Goal: Transaction & Acquisition: Purchase product/service

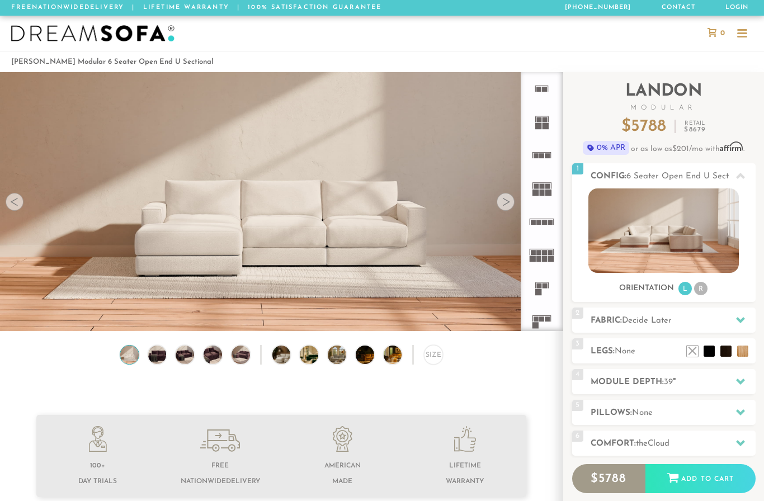
click at [508, 204] on div at bounding box center [506, 202] width 18 height 18
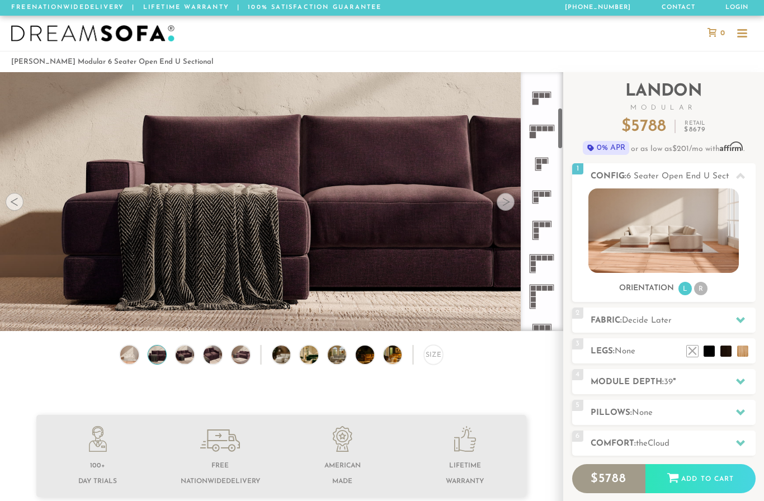
scroll to position [224, 0]
click at [546, 229] on icon at bounding box center [542, 230] width 33 height 33
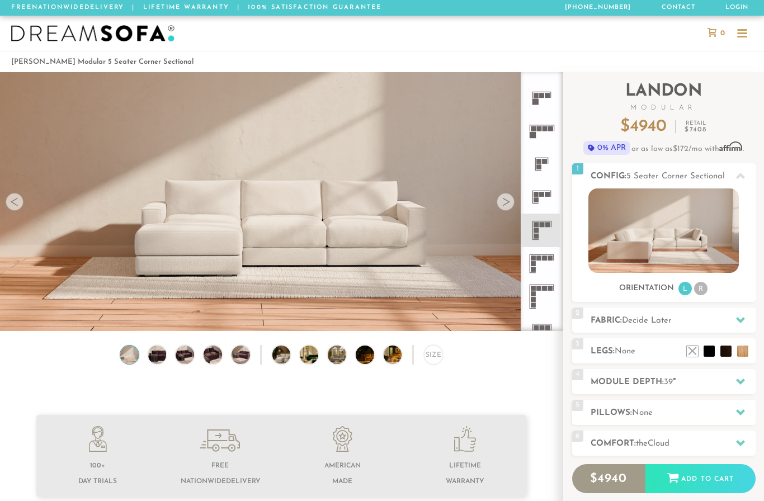
click at [506, 207] on div at bounding box center [506, 202] width 18 height 18
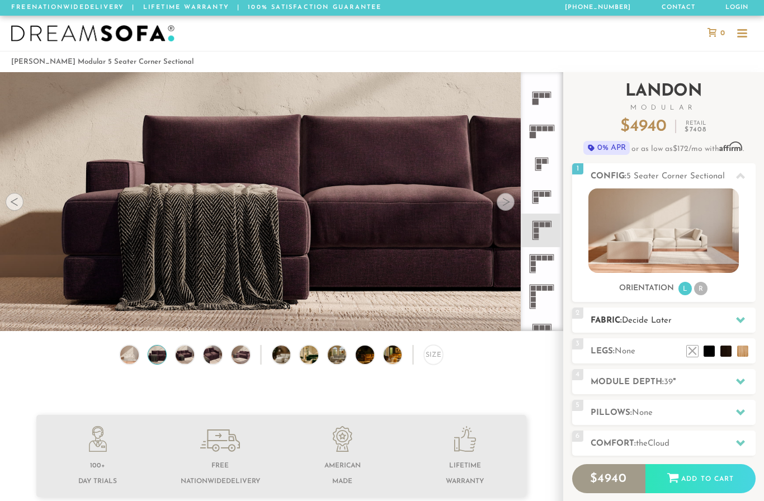
click at [697, 318] on h2 "Fabric: Decide Later" at bounding box center [673, 321] width 165 height 13
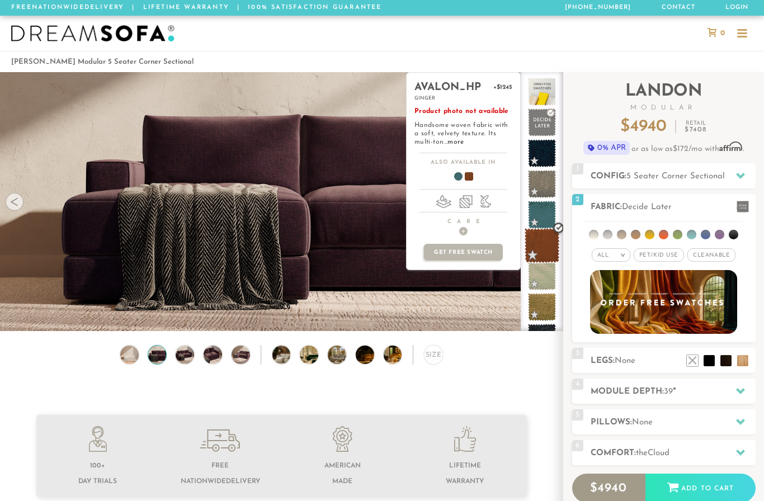
click at [543, 245] on span at bounding box center [542, 245] width 35 height 35
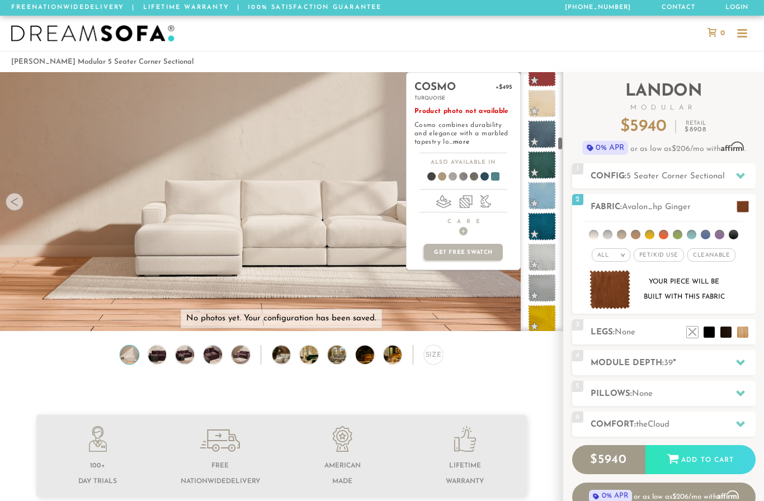
scroll to position [1710, 0]
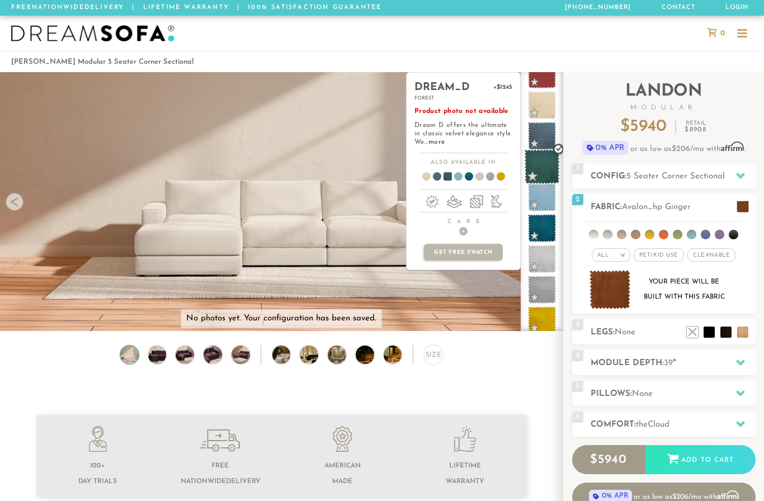
click at [547, 168] on span at bounding box center [542, 166] width 35 height 35
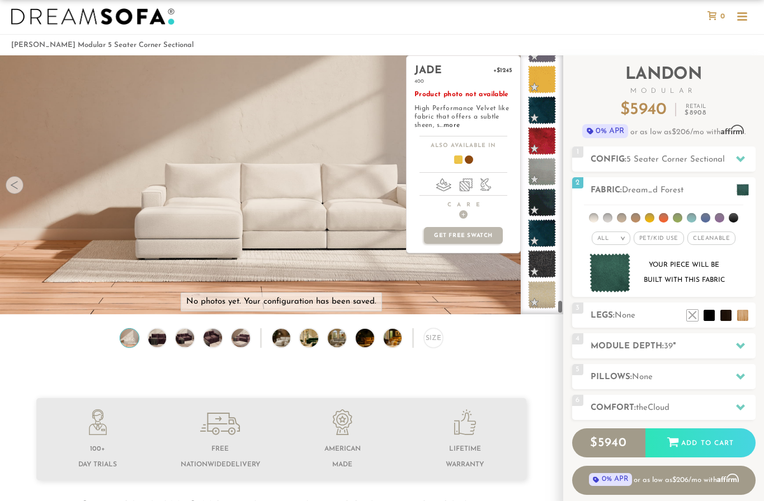
scroll to position [20, 0]
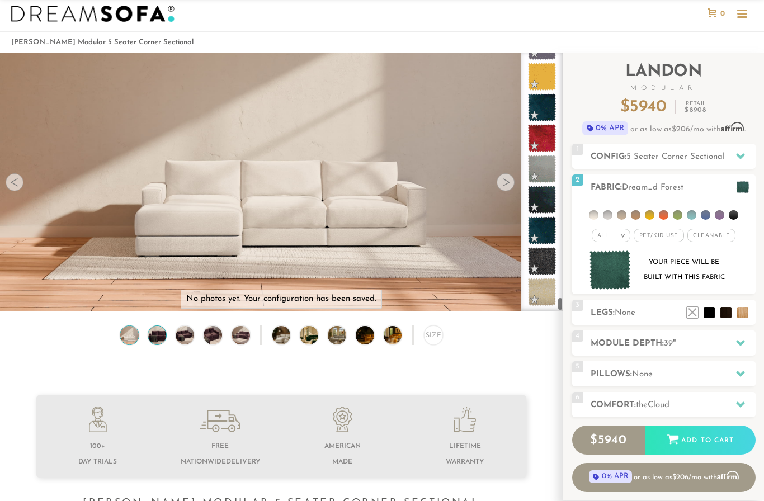
click at [166, 334] on img at bounding box center [157, 335] width 22 height 18
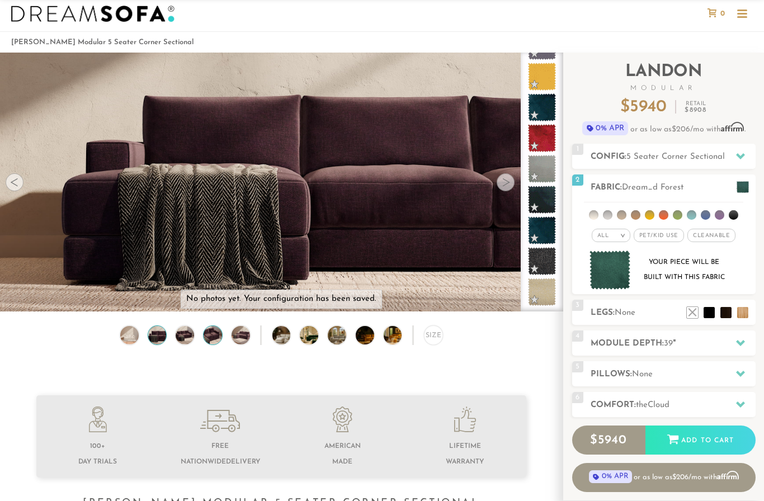
click at [213, 341] on img at bounding box center [213, 335] width 22 height 18
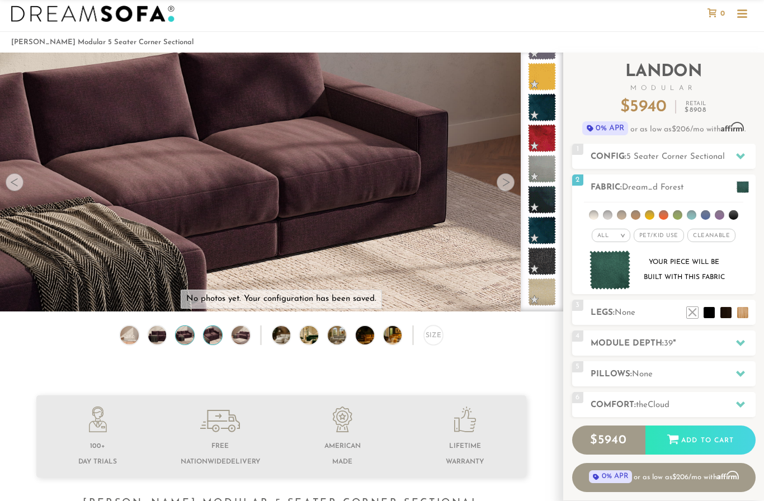
click at [187, 332] on img at bounding box center [185, 335] width 22 height 18
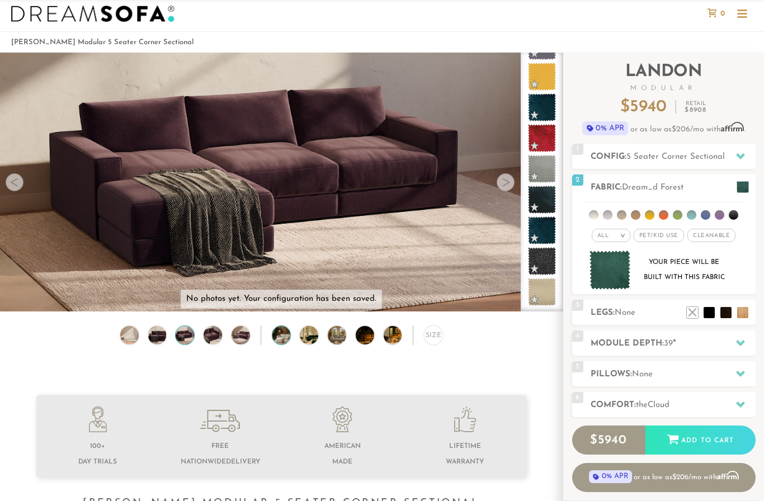
click at [286, 337] on img at bounding box center [289, 335] width 32 height 18
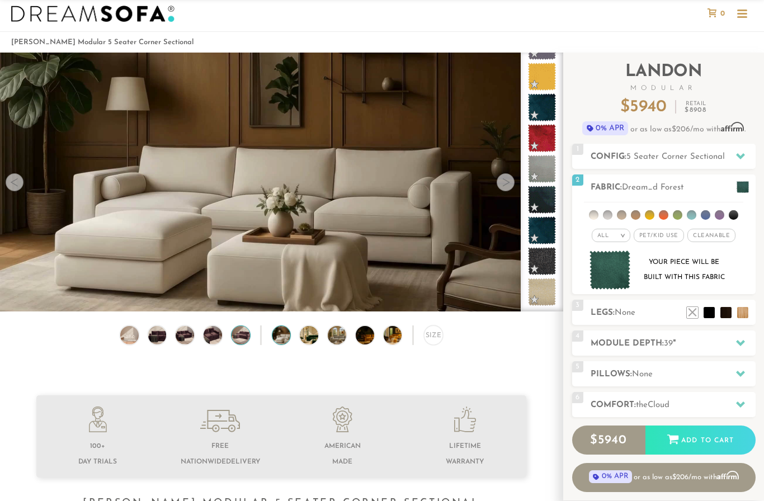
click at [240, 340] on img at bounding box center [241, 335] width 22 height 18
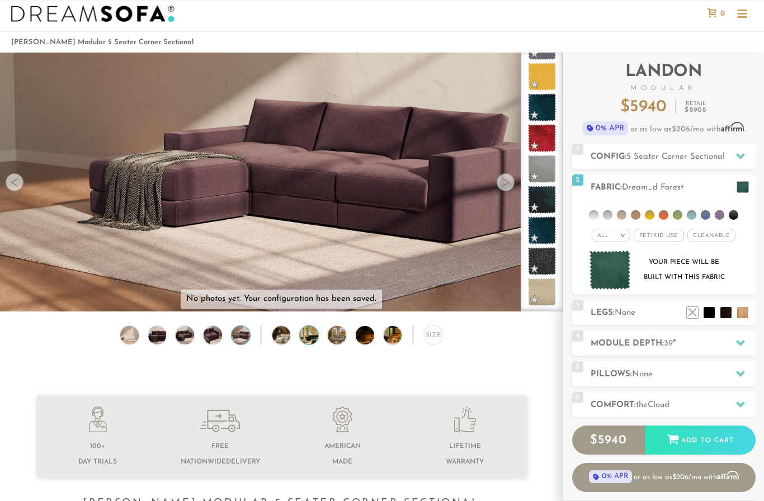
click at [318, 338] on img at bounding box center [316, 335] width 32 height 18
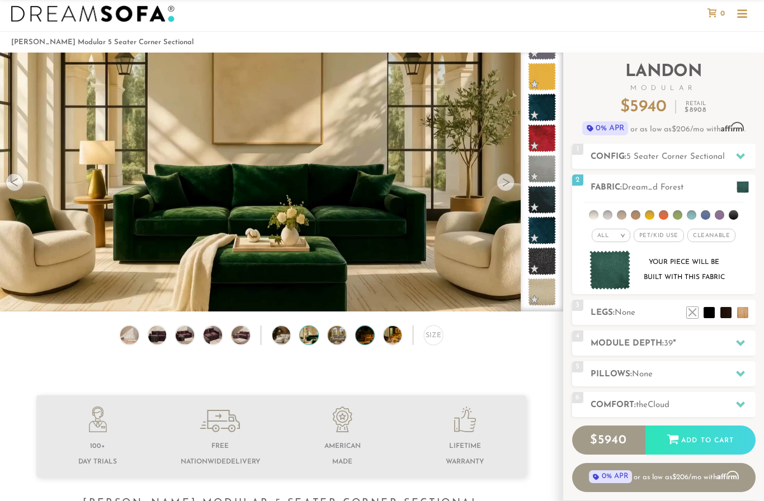
click at [371, 331] on img at bounding box center [372, 335] width 32 height 18
